Goal: Transaction & Acquisition: Download file/media

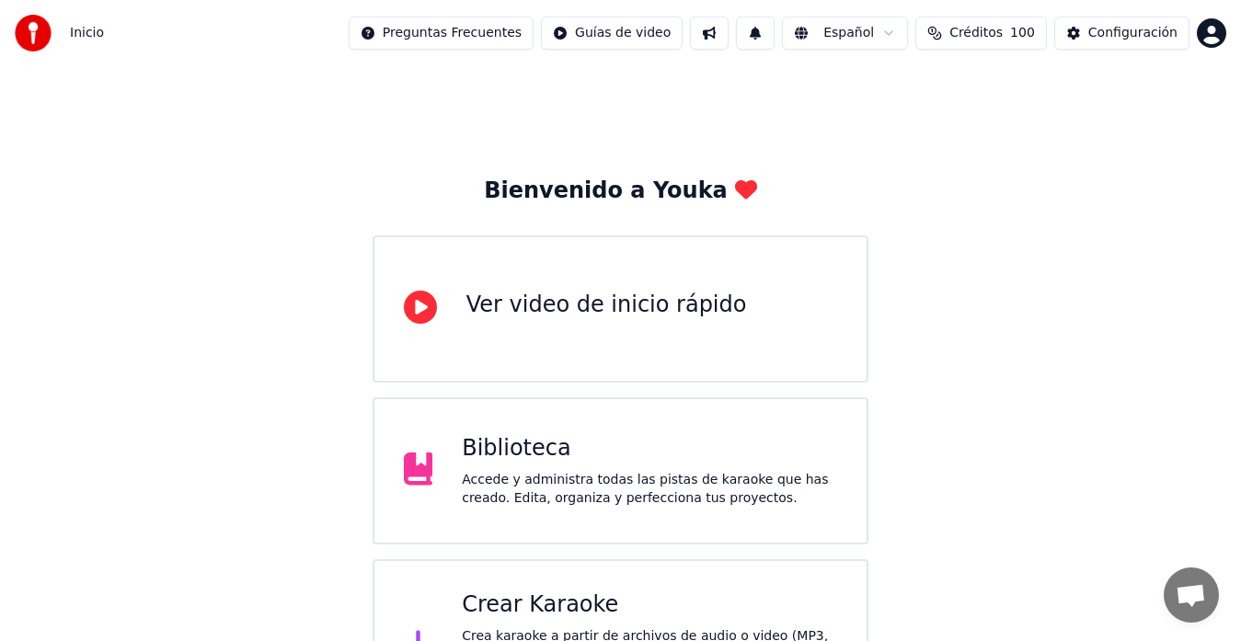
click at [537, 474] on div "Accede y administra todas las pistas de karaoke que has creado. Edita, organiza…" at bounding box center [649, 489] width 375 height 37
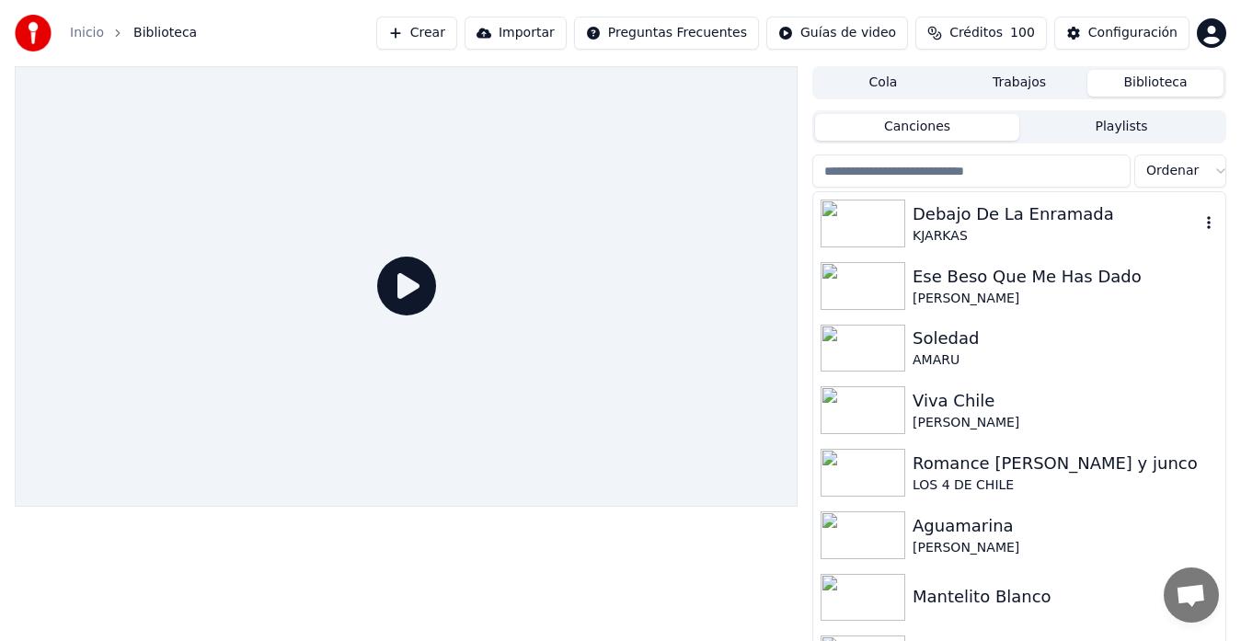
click at [1053, 221] on div "Debajo De La Enramada" at bounding box center [1056, 215] width 287 height 26
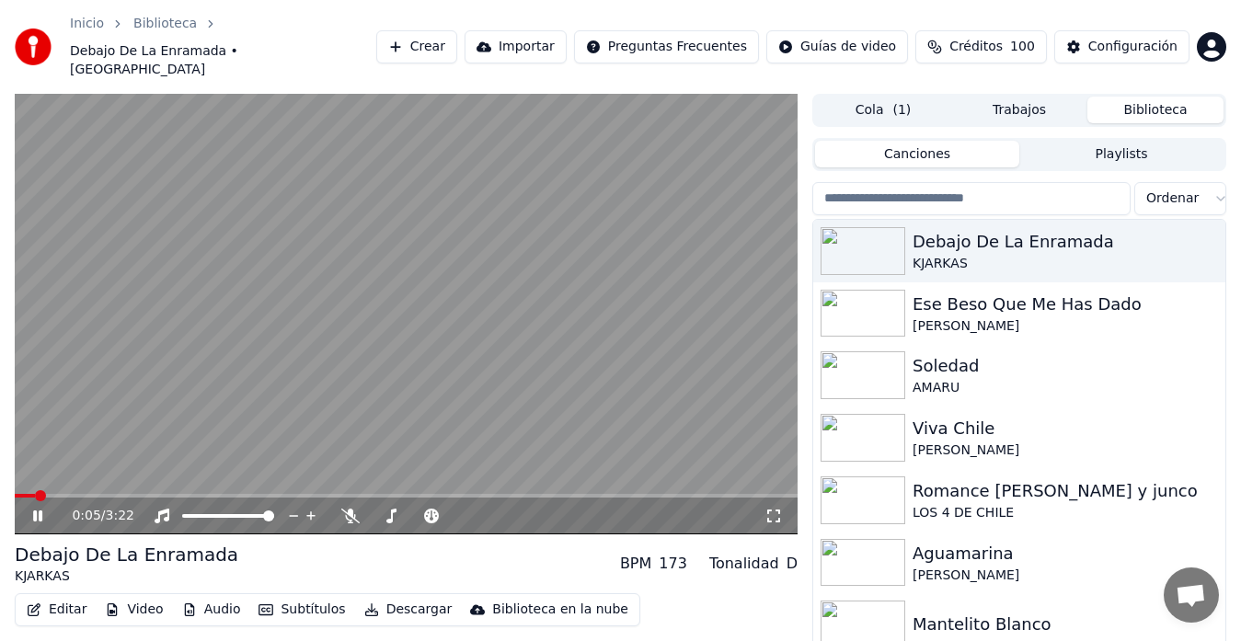
click at [40, 511] on icon at bounding box center [37, 516] width 9 height 11
click at [882, 97] on button "Cola ( 1 )" at bounding box center [883, 110] width 136 height 27
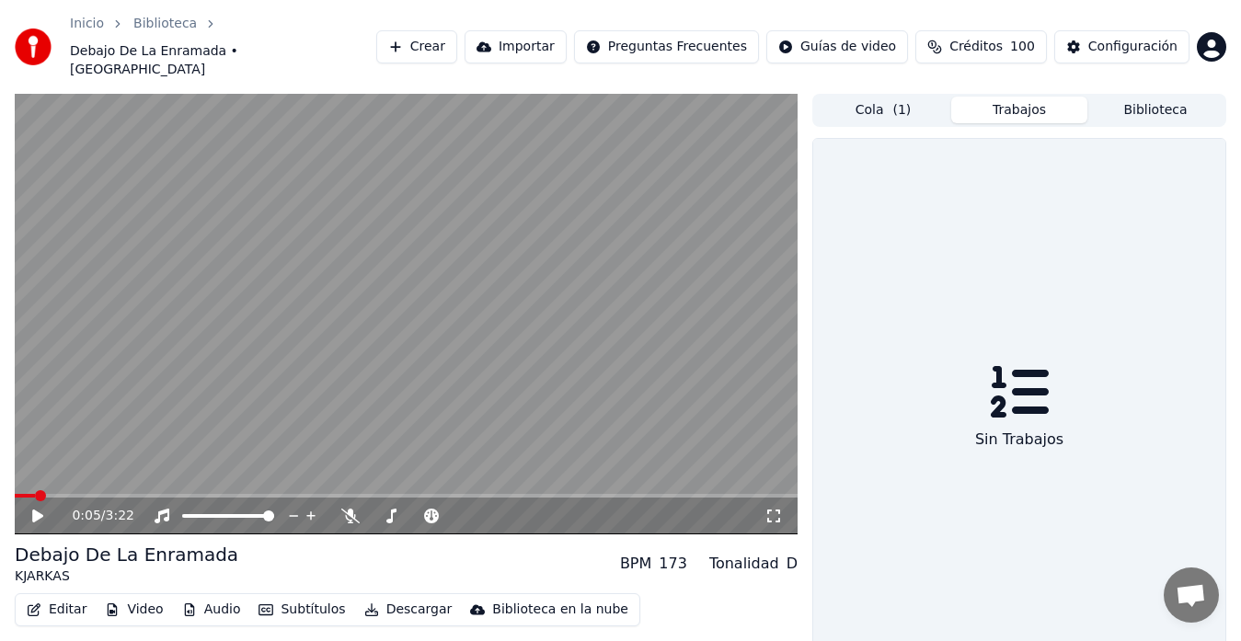
click at [1000, 97] on button "Trabajos" at bounding box center [1020, 110] width 136 height 27
click at [567, 30] on button "Importar" at bounding box center [516, 46] width 102 height 33
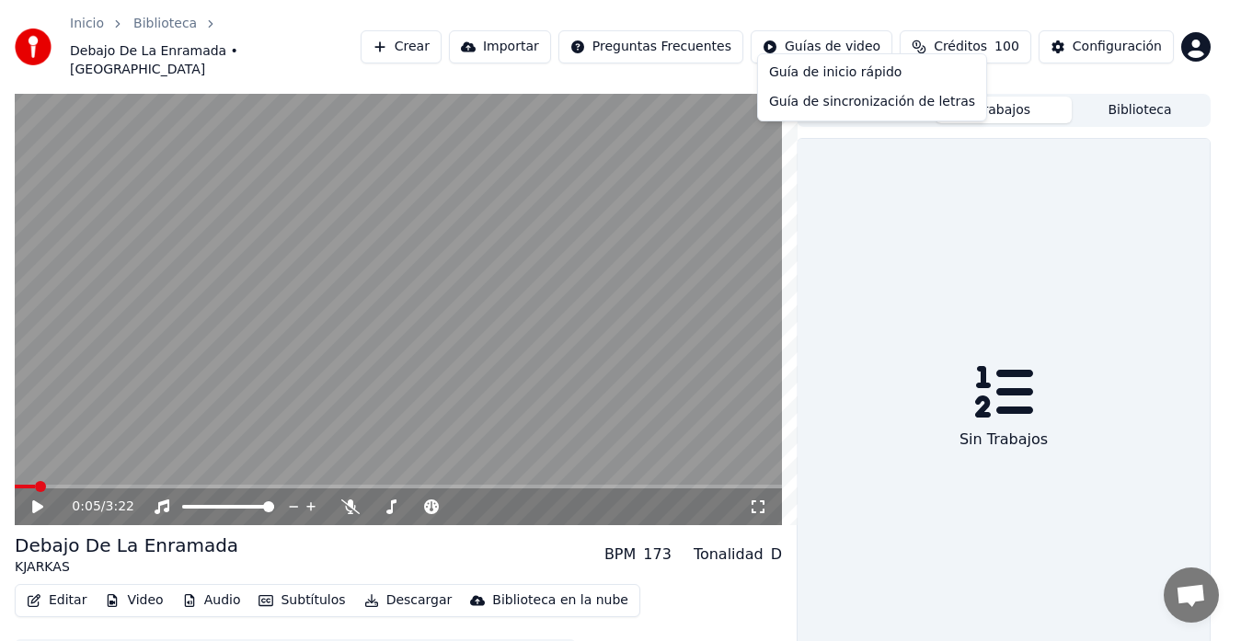
click at [850, 40] on html "Inicio Biblioteca Debajo De La Enramada • KJARKAS Crear Importar Preguntas Frec…" at bounding box center [620, 320] width 1241 height 641
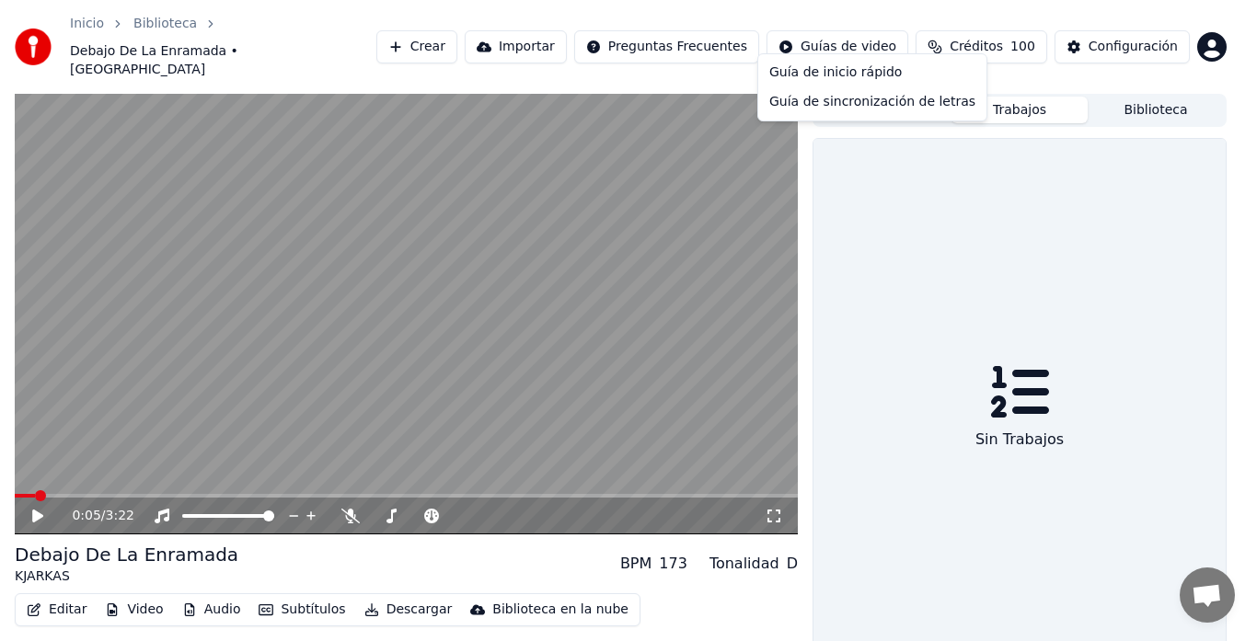
click at [413, 580] on html "Inicio Biblioteca Debajo De La Enramada • KJARKAS Crear Importar Preguntas Frec…" at bounding box center [628, 320] width 1257 height 641
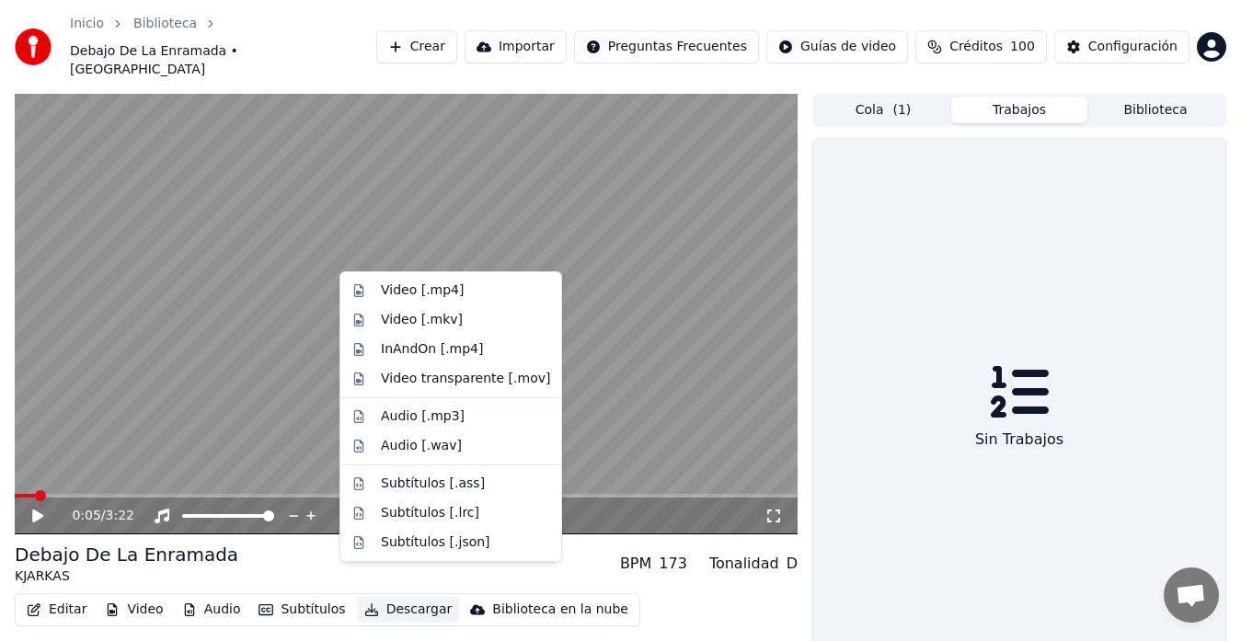
click at [387, 597] on button "Descargar" at bounding box center [408, 610] width 103 height 26
click at [385, 290] on div "Video [.mp4]" at bounding box center [422, 291] width 83 height 18
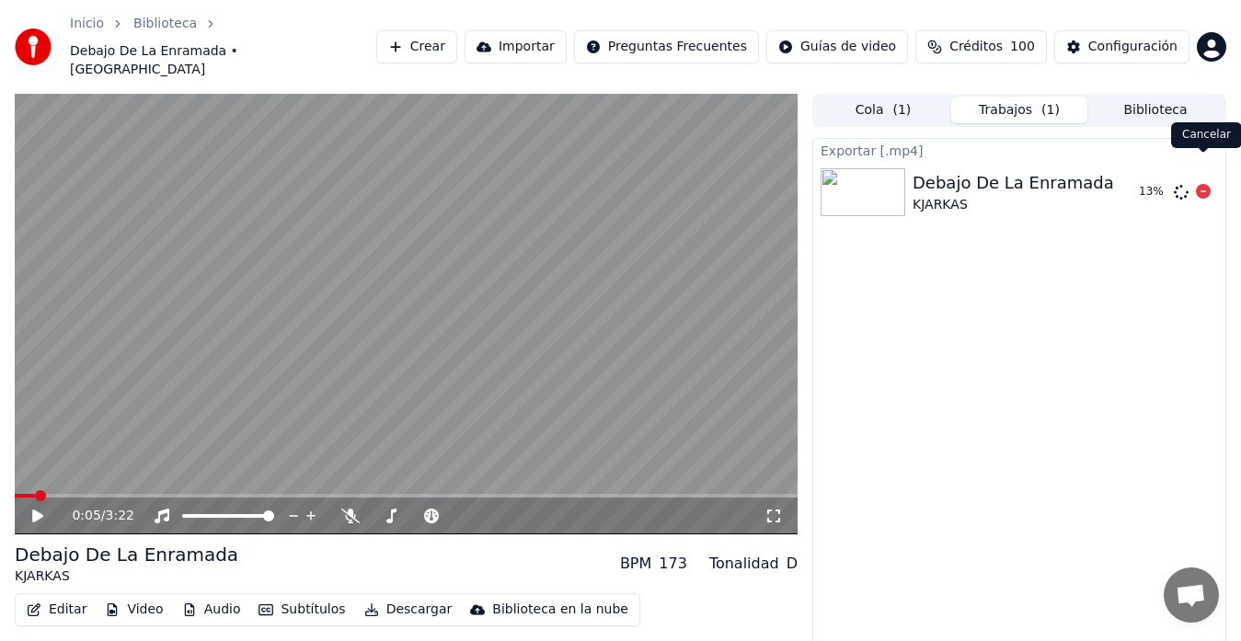
click at [1200, 184] on icon at bounding box center [1203, 191] width 15 height 15
